Goal: Transaction & Acquisition: Purchase product/service

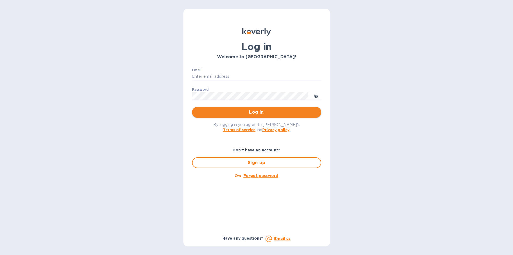
type input "[EMAIL_ADDRESS][DOMAIN_NAME]"
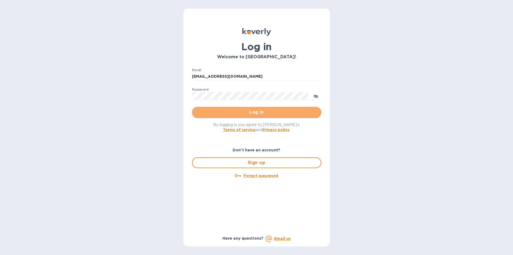
click at [226, 113] on span "Log in" at bounding box center [256, 112] width 121 height 6
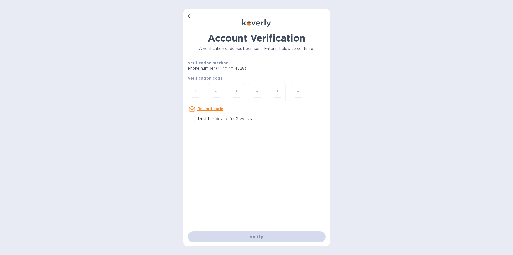
click at [186, 121] on div "Account Verification A verification code has been sent. Enter it below to conti…" at bounding box center [257, 127] width 147 height 237
click at [192, 121] on input "Trust this device for 2 weeks" at bounding box center [191, 118] width 11 height 11
checkbox input "true"
click at [196, 91] on input "number" at bounding box center [195, 93] width 7 height 10
type input "5"
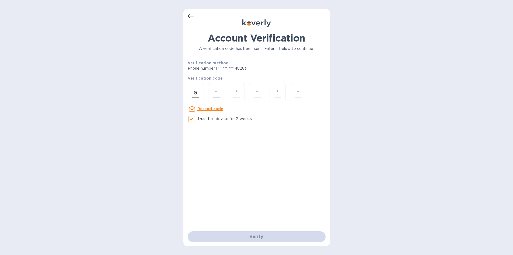
type input "4"
type input "9"
type input "8"
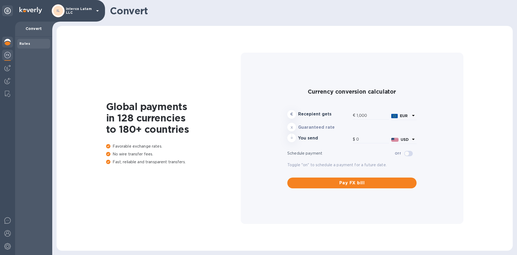
type input "1,183.31"
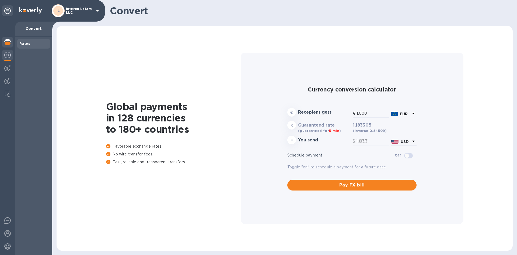
click at [11, 42] on img at bounding box center [7, 42] width 6 height 6
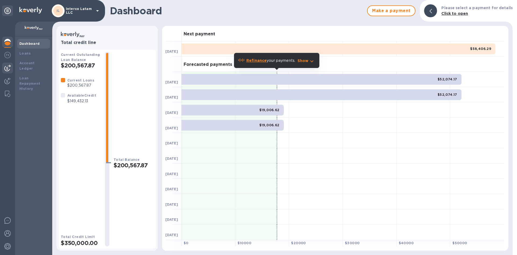
click at [9, 67] on img at bounding box center [7, 68] width 6 height 6
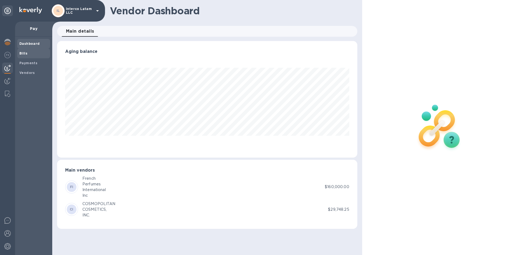
click at [22, 52] on b "Bills" at bounding box center [23, 53] width 8 height 4
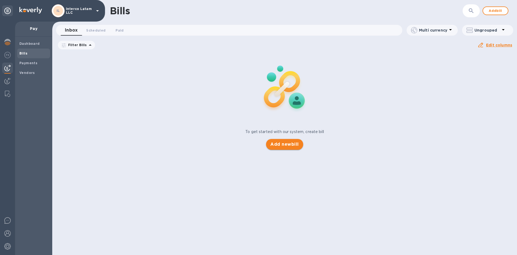
click at [279, 144] on span "Add new bill" at bounding box center [285, 144] width 28 height 6
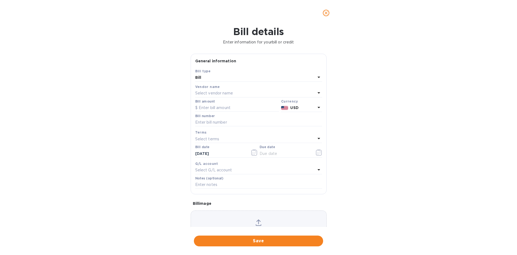
click at [203, 94] on p "Select vendor name" at bounding box center [214, 93] width 38 height 6
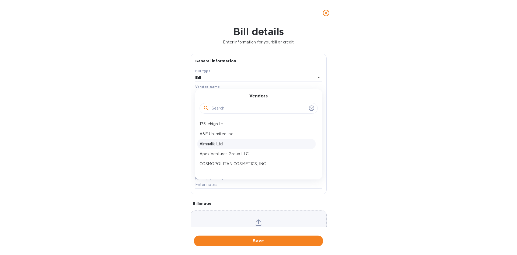
click at [218, 144] on p "Almaalik Ltd" at bounding box center [257, 144] width 114 height 6
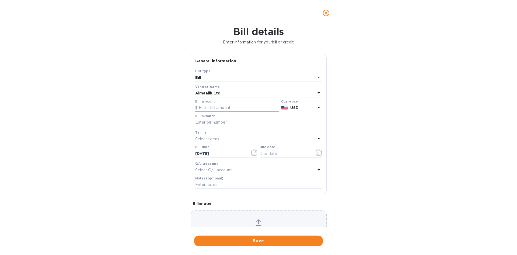
click at [206, 107] on input "text" at bounding box center [237, 108] width 84 height 8
paste input "146,930"
type input "146,930"
click at [210, 119] on input "text" at bounding box center [258, 122] width 127 height 8
paste input "800993"
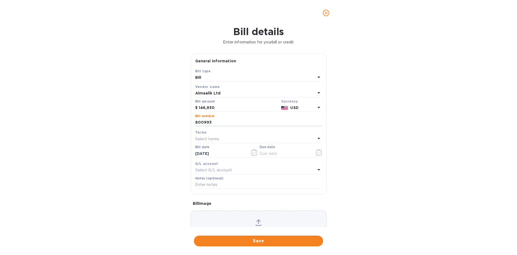
type input "800993"
click at [206, 136] on p "Select terms" at bounding box center [207, 139] width 24 height 6
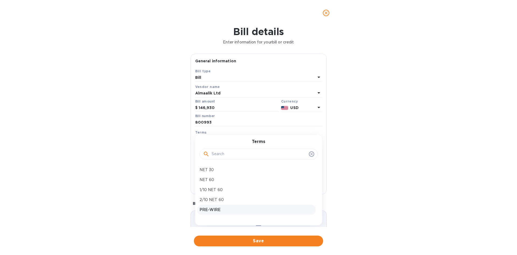
click at [213, 209] on p "PRE-WIRE" at bounding box center [257, 210] width 114 height 6
type input "09/08/2025"
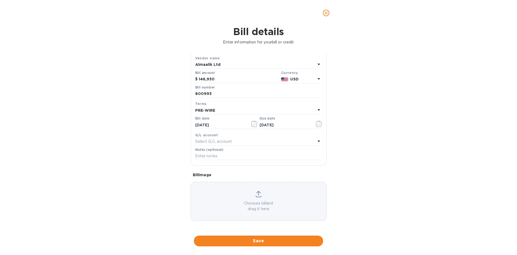
scroll to position [29, 0]
click at [240, 199] on div "Choose a bill and drag it here" at bounding box center [259, 200] width 136 height 21
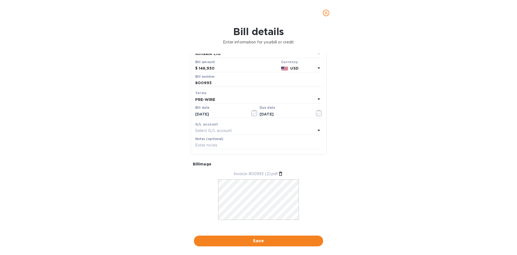
scroll to position [45, 0]
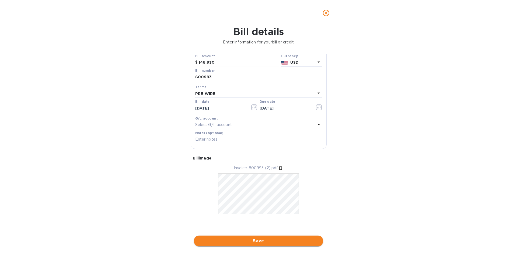
click at [267, 240] on span "Save" at bounding box center [258, 240] width 121 height 6
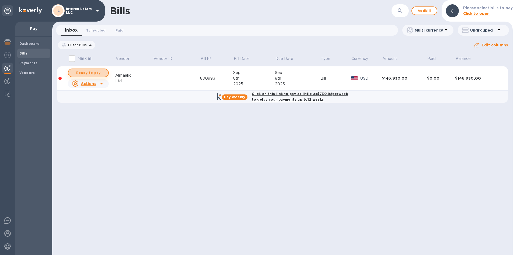
click at [91, 72] on span "Ready to pay" at bounding box center [88, 73] width 31 height 6
checkbox input "true"
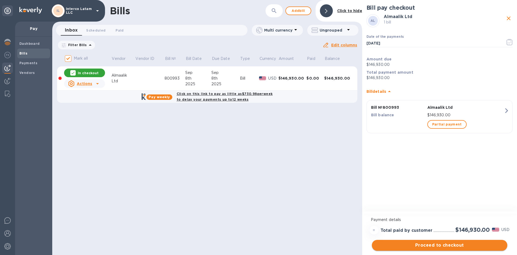
click at [432, 245] on span "Proceed to checkout" at bounding box center [440, 245] width 127 height 6
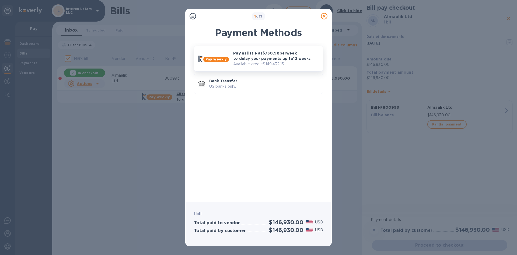
click at [271, 59] on p "Pay as little as $730.98 per week to delay your payments up to 12 weeks" at bounding box center [275, 55] width 85 height 11
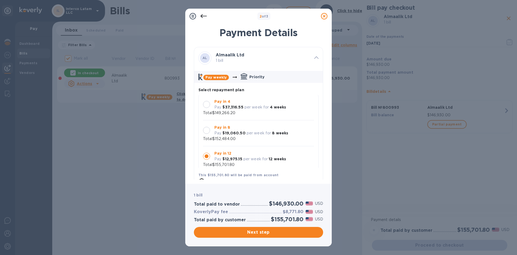
scroll to position [0, 0]
click at [323, 17] on icon at bounding box center [324, 16] width 6 height 6
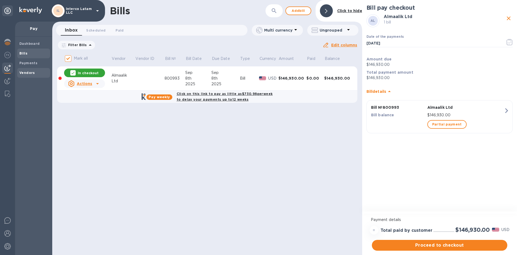
click at [23, 74] on b "Vendors" at bounding box center [27, 73] width 16 height 4
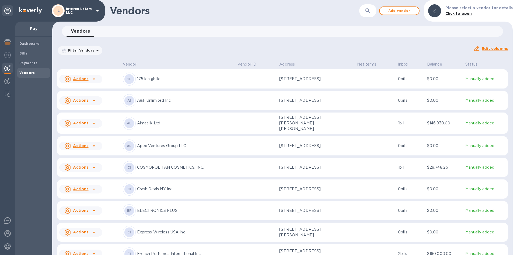
click at [143, 120] on p "Almaalik Ltd" at bounding box center [185, 123] width 96 height 6
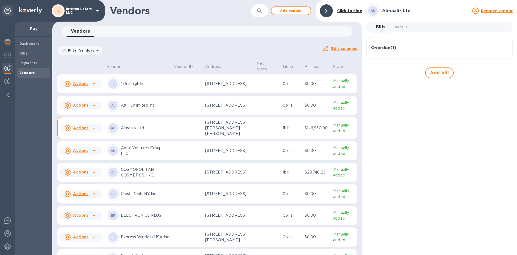
click at [403, 29] on span "Details 0" at bounding box center [401, 27] width 13 height 6
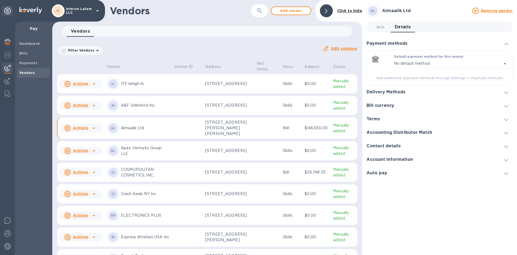
click at [387, 90] on h3 "Delivery Methods" at bounding box center [386, 91] width 39 height 5
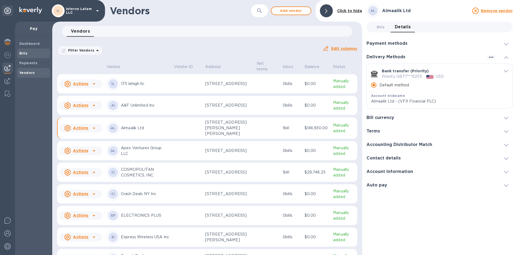
click at [25, 52] on b "Bills" at bounding box center [23, 53] width 8 height 4
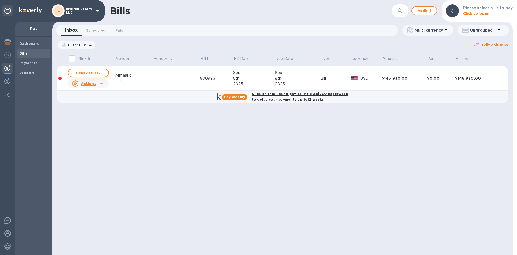
click at [94, 74] on span "Ready to pay" at bounding box center [88, 73] width 31 height 6
checkbox input "true"
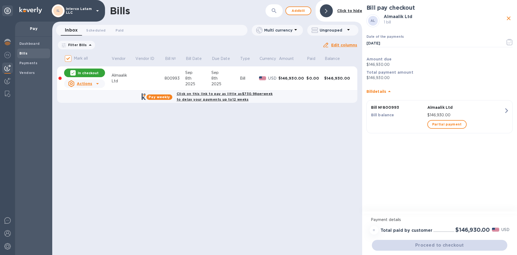
click at [423, 245] on div "Proceed to checkout" at bounding box center [440, 245] width 138 height 13
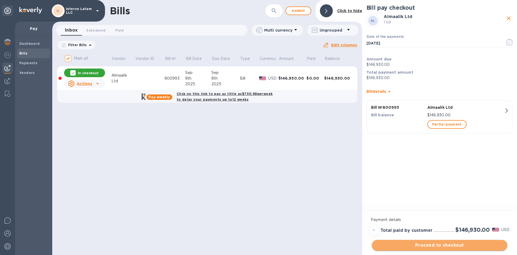
click at [424, 246] on span "Proceed to checkout" at bounding box center [440, 245] width 127 height 6
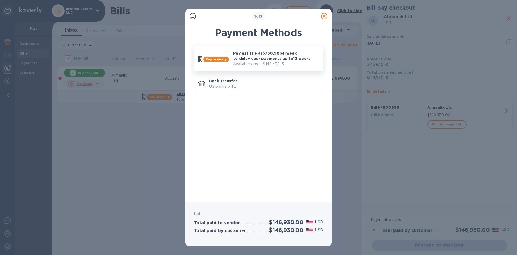
click at [265, 56] on p "Pay as little as $730.98 per week to delay your payments up to 12 weeks" at bounding box center [275, 55] width 85 height 11
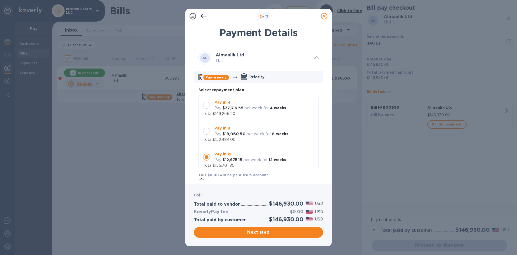
scroll to position [5, 0]
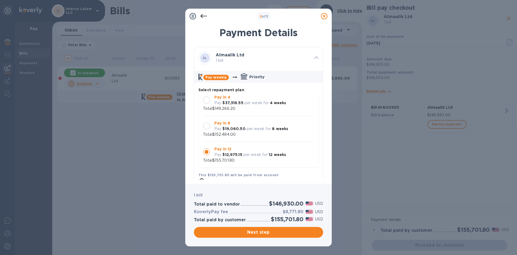
click at [244, 97] on p "Pay in 4" at bounding box center [251, 97] width 72 height 6
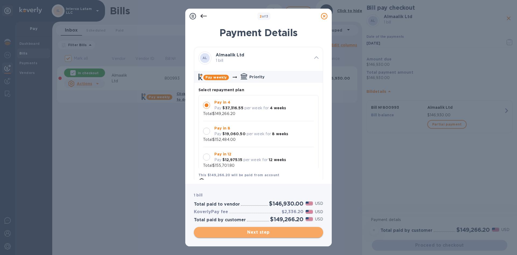
click at [296, 232] on span "Next step" at bounding box center [258, 232] width 121 height 6
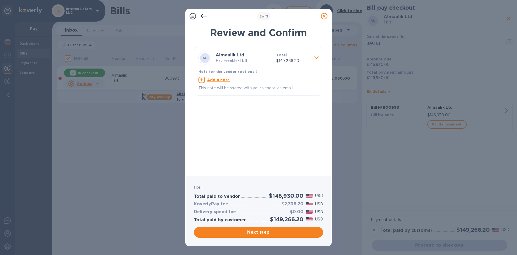
click at [288, 195] on h2 "$146,930.00" at bounding box center [286, 195] width 34 height 7
copy h2 "146,930.00"
click at [289, 204] on h3 "$2,336.20" at bounding box center [293, 203] width 22 height 5
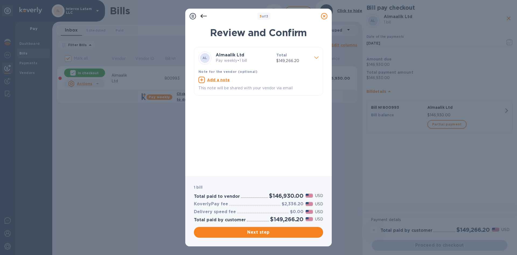
click at [288, 204] on h3 "$2,336.20" at bounding box center [293, 203] width 22 height 5
copy h3 "2,336.20"
click at [209, 79] on u "Add a note" at bounding box center [218, 80] width 23 height 4
click at [215, 78] on textarea at bounding box center [255, 80] width 112 height 5
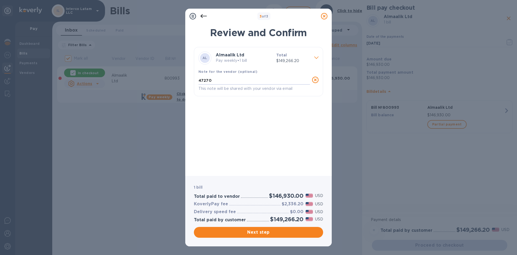
type textarea "47270"
click at [243, 118] on div "AL Almaalik Ltd Pay weekly • 1 bill Total $149,266.20 Note for the vendor (opti…" at bounding box center [258, 109] width 129 height 125
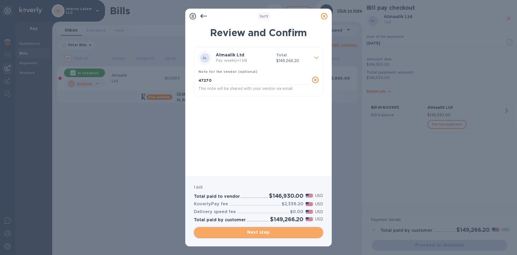
click at [233, 234] on span "Next step" at bounding box center [258, 232] width 121 height 6
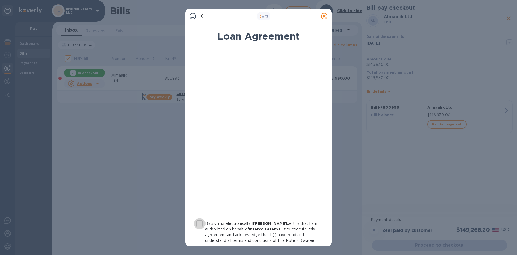
click at [201, 222] on input "By signing electronically, I Aron Worcman certify that I am authorized on behal…" at bounding box center [199, 223] width 11 height 11
checkbox input "true"
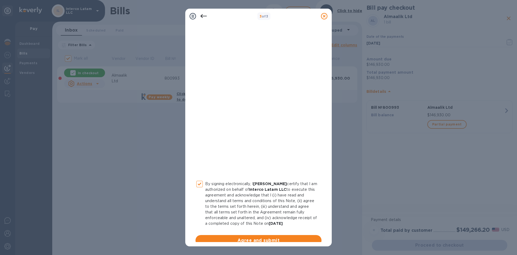
scroll to position [47, 0]
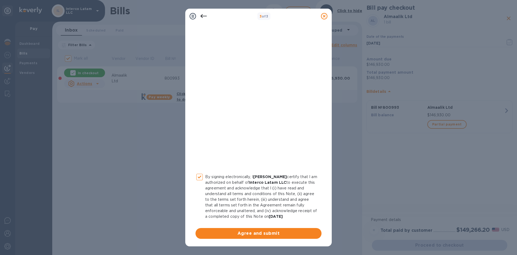
click at [243, 230] on span "Agree and submit" at bounding box center [259, 233] width 118 height 6
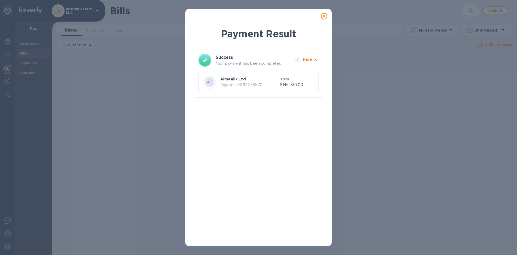
drag, startPoint x: 322, startPoint y: 16, endPoint x: 319, endPoint y: 16, distance: 3.0
click at [322, 16] on icon at bounding box center [324, 16] width 6 height 6
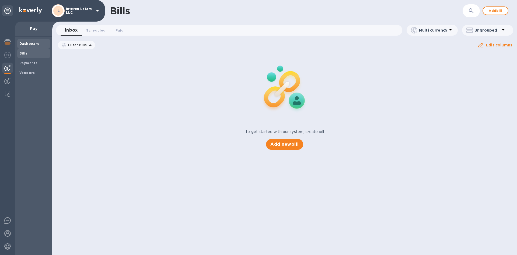
click at [33, 43] on b "Dashboard" at bounding box center [29, 44] width 20 height 4
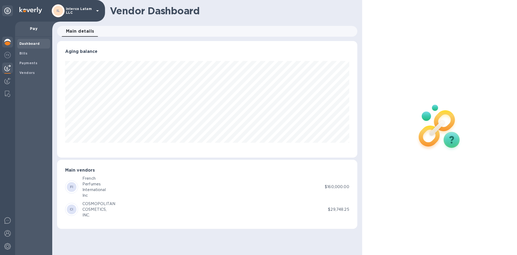
scroll to position [116, 300]
click at [7, 40] on img at bounding box center [7, 42] width 6 height 6
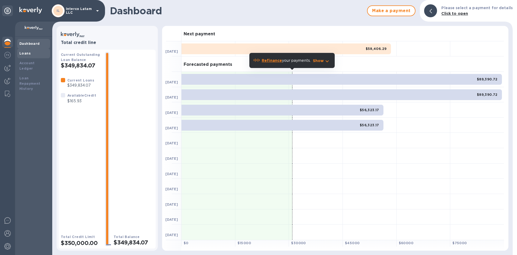
click at [29, 51] on b "Loans" at bounding box center [24, 53] width 11 height 4
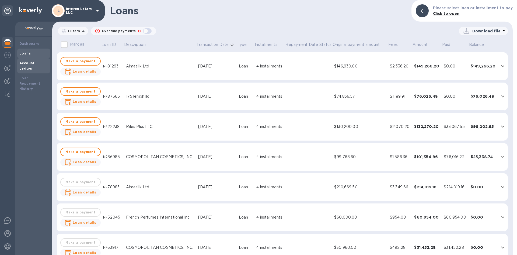
click at [33, 63] on b "Account Ledger" at bounding box center [26, 65] width 15 height 9
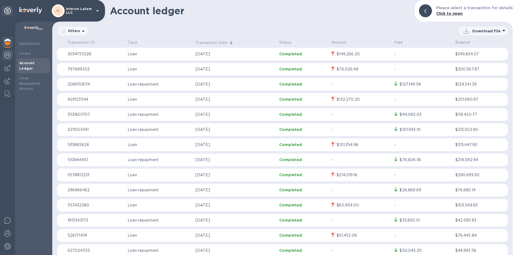
drag, startPoint x: 5, startPoint y: 51, endPoint x: 6, endPoint y: 55, distance: 3.6
click at [5, 51] on div at bounding box center [7, 56] width 11 height 12
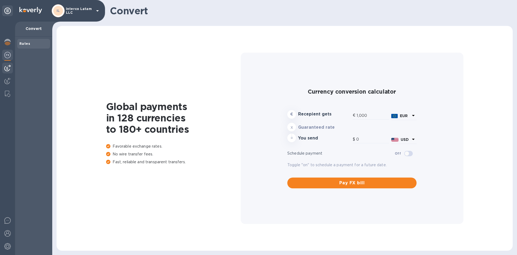
click at [8, 70] on img at bounding box center [7, 68] width 6 height 6
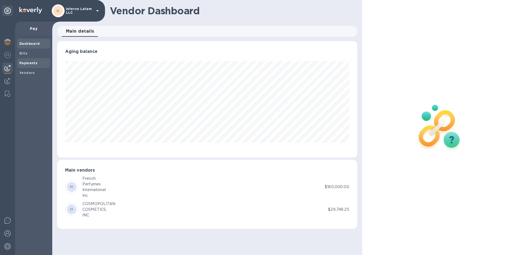
click at [26, 63] on b "Payments" at bounding box center [28, 63] width 18 height 4
